Goal: Download file/media

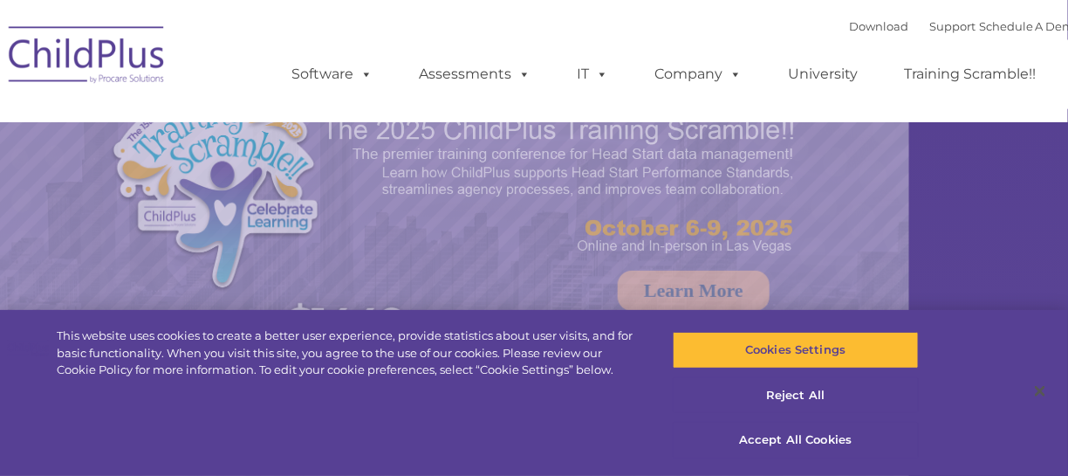
select select "MEDIUM"
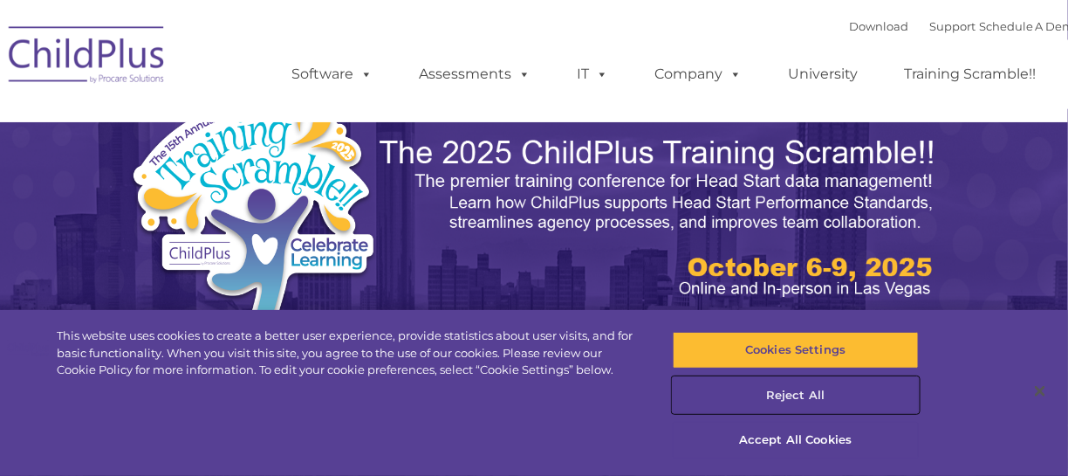
click at [803, 386] on button "Reject All" at bounding box center [796, 395] width 246 height 37
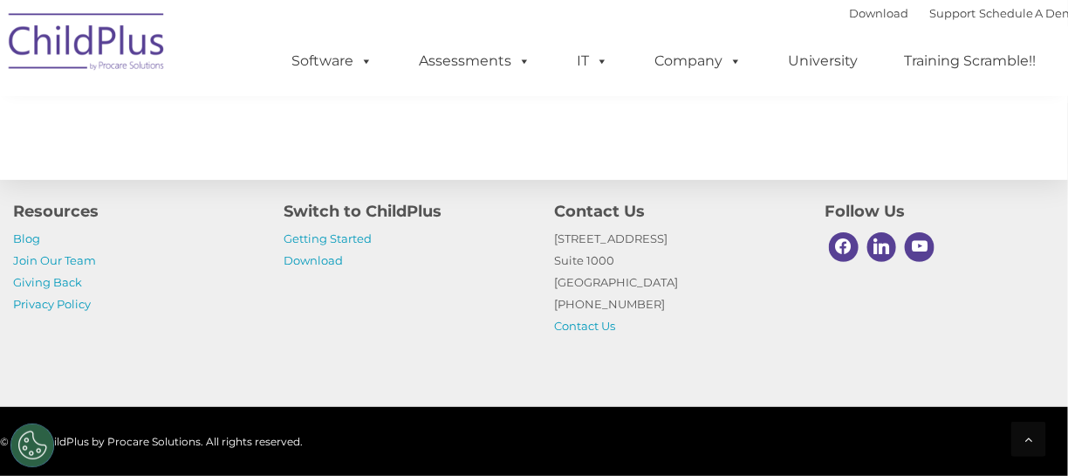
scroll to position [2157, 0]
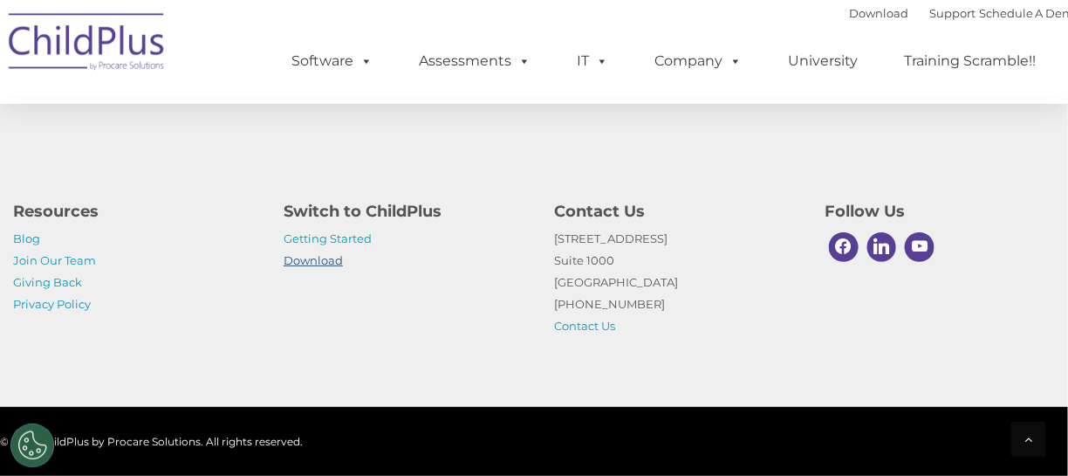
click at [335, 254] on link "Download" at bounding box center [313, 260] width 59 height 14
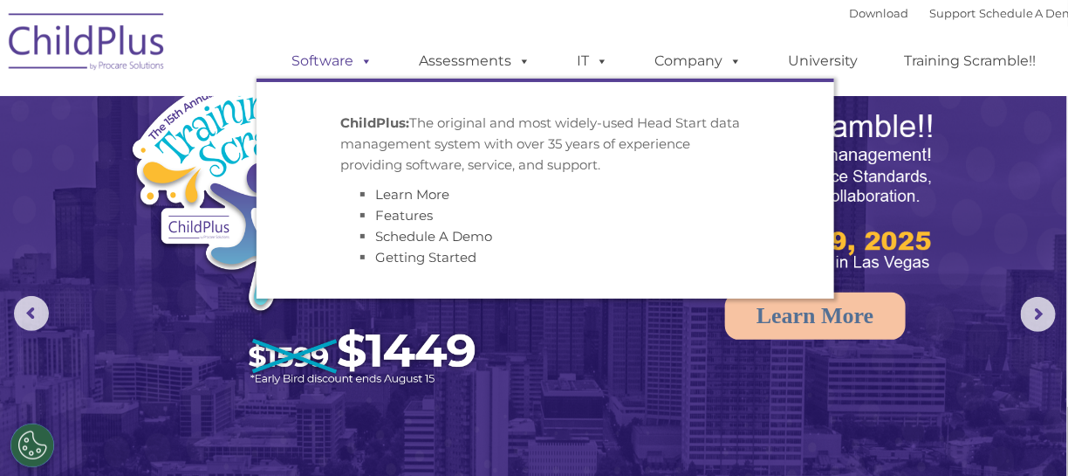
click at [361, 56] on span at bounding box center [362, 60] width 19 height 17
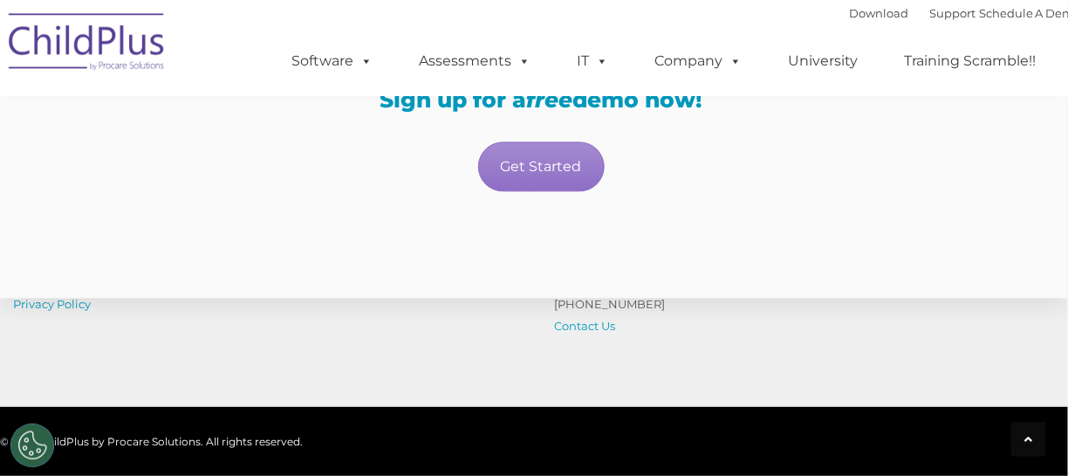
scroll to position [3379, 0]
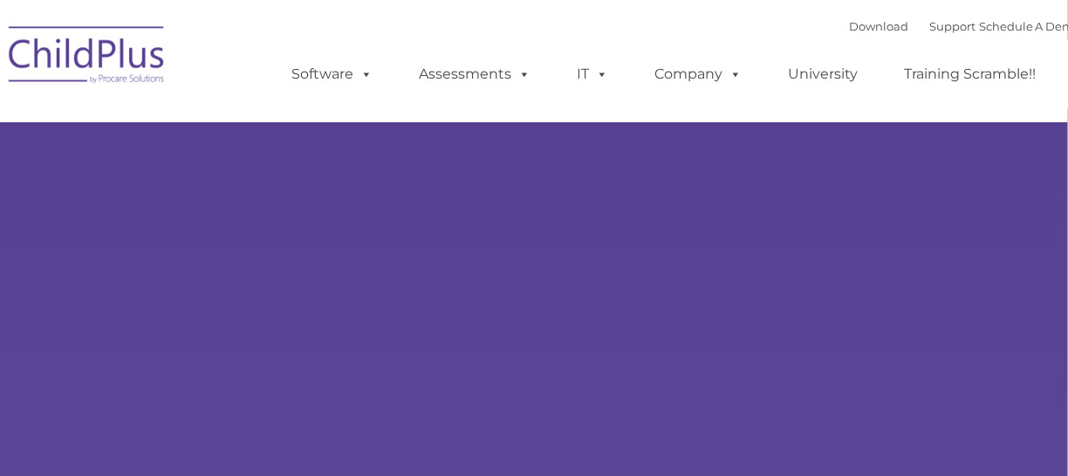
type input ""
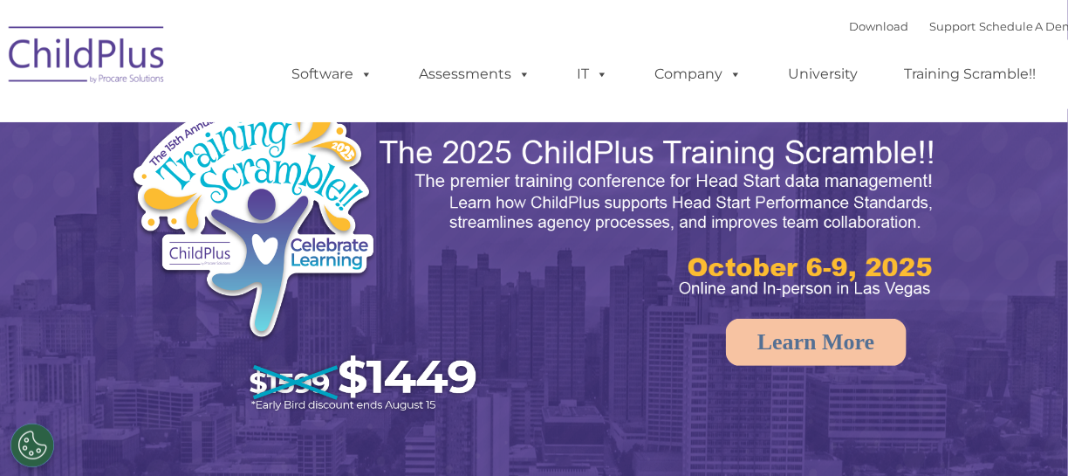
select select "MEDIUM"
